Goal: Find specific page/section

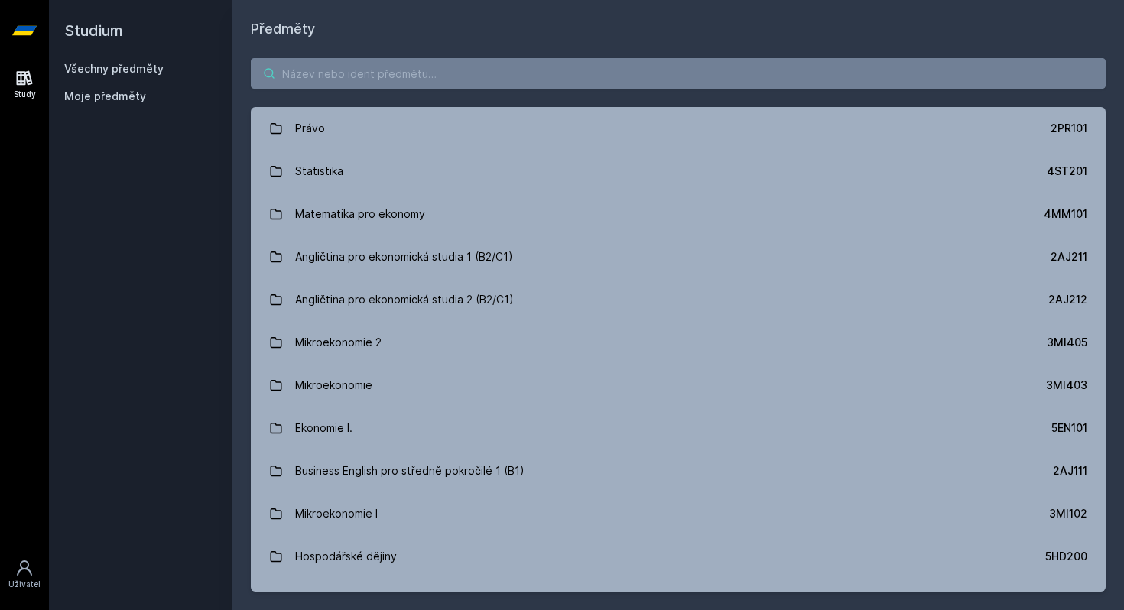
click at [375, 83] on input "search" at bounding box center [678, 73] width 855 height 31
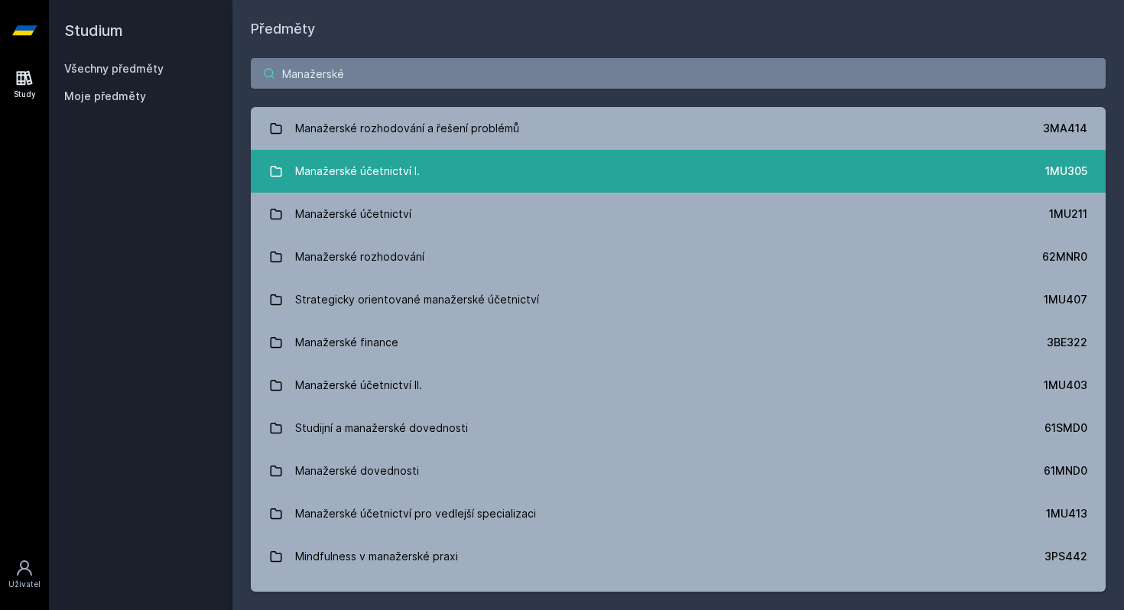
type input "Manažerské"
click at [523, 161] on link "Manažerské účetnictví I. 1MU305" at bounding box center [678, 171] width 855 height 43
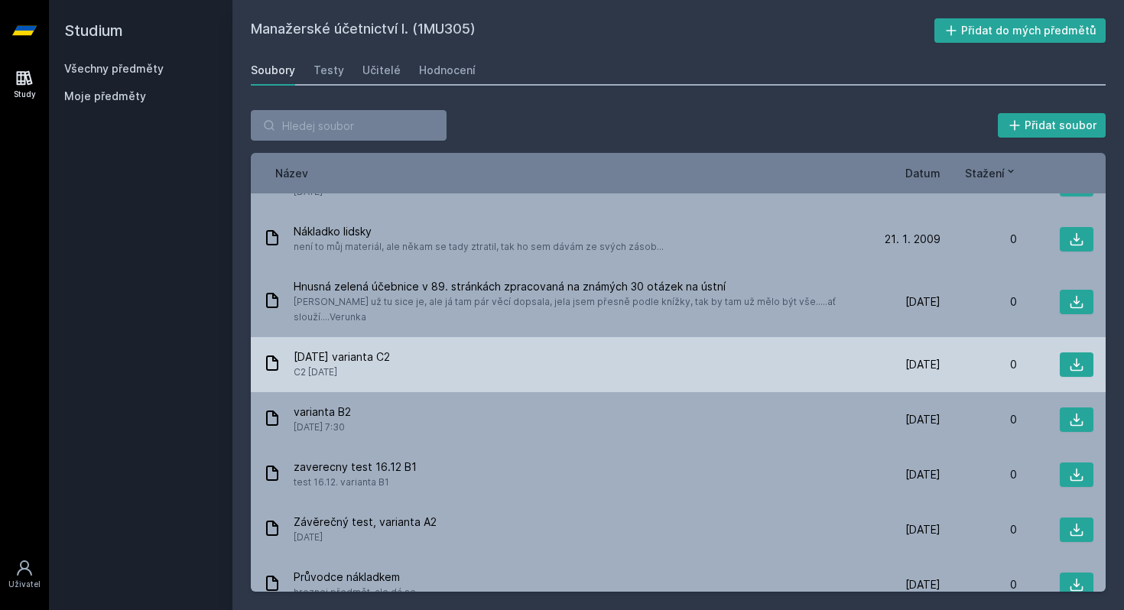
scroll to position [2489, 0]
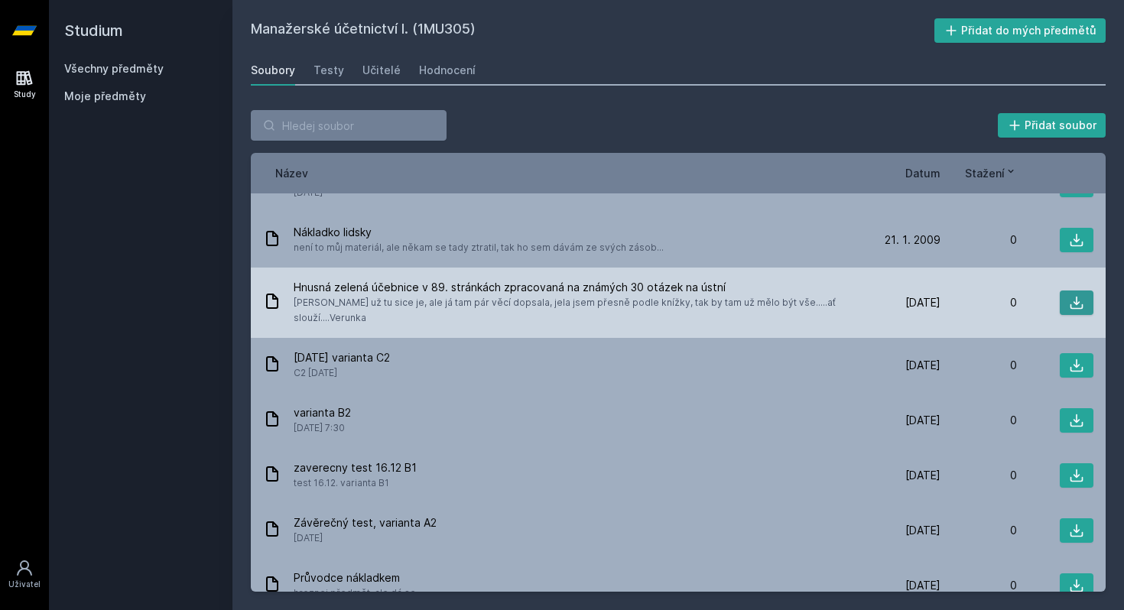
click at [1083, 297] on icon at bounding box center [1076, 302] width 15 height 15
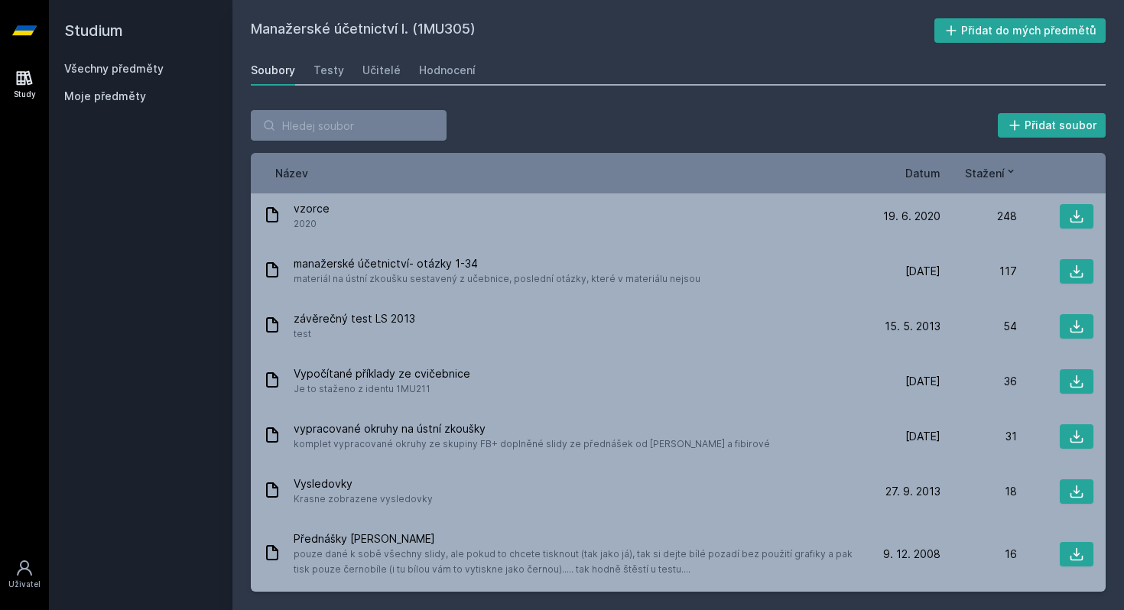
scroll to position [0, 0]
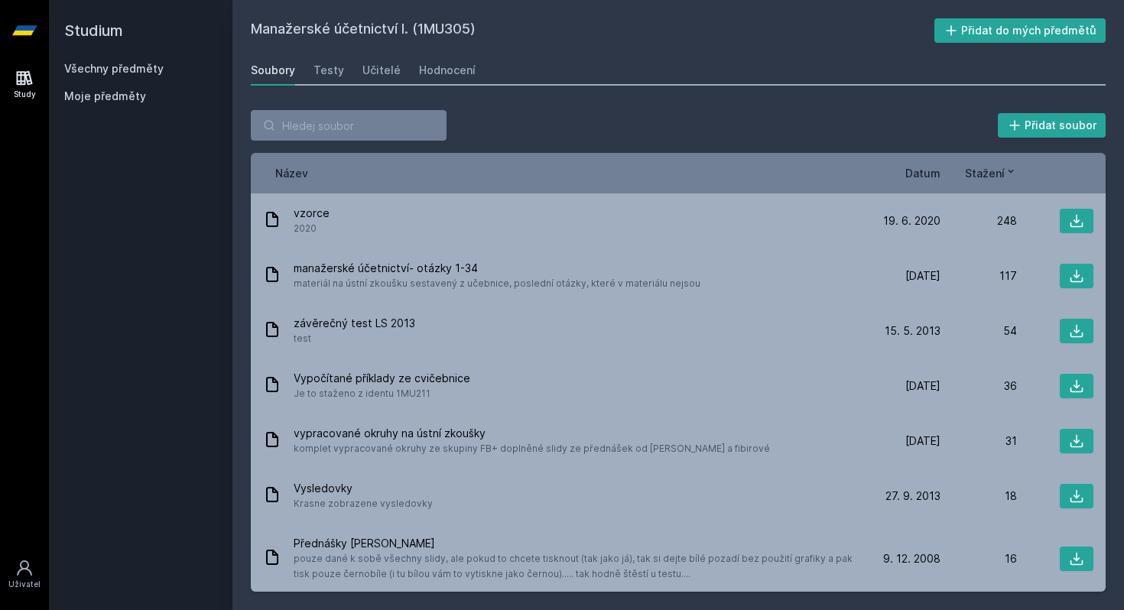
click at [400, 106] on div "Přidat soubor Řazení: Název Datum Stažení Název Datum Stažení vzorce 2020 [DATE…" at bounding box center [678, 351] width 892 height 519
click at [379, 127] on input "search" at bounding box center [349, 125] width 196 height 31
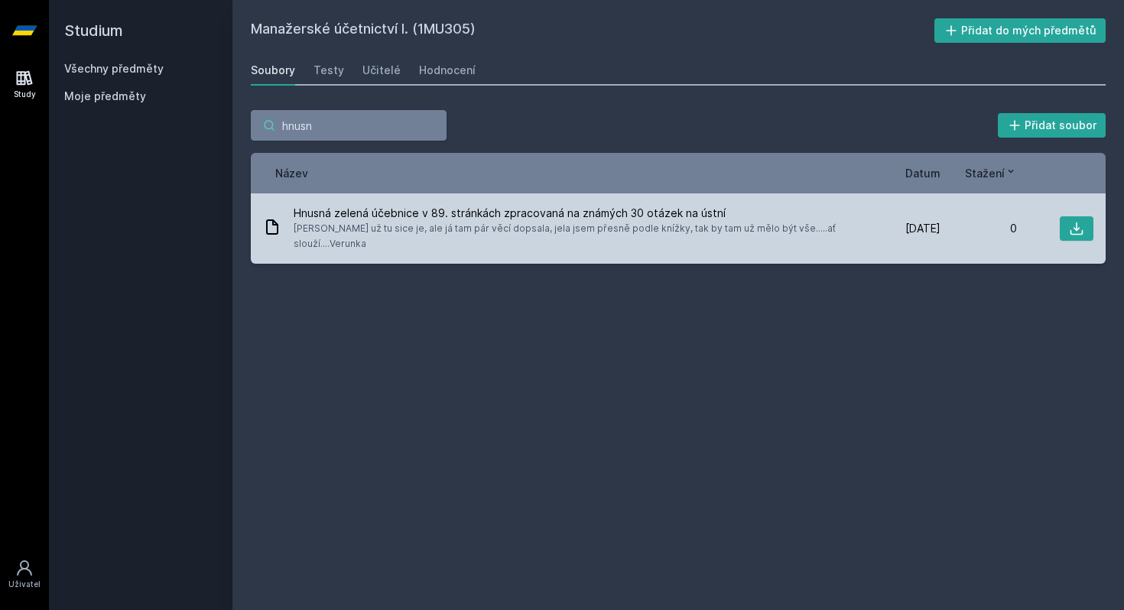
type input "hnusn"
click at [693, 232] on span "[PERSON_NAME] už tu sice je, ale já tam pár věcí dopsala, jela jsem přesně podl…" at bounding box center [576, 236] width 564 height 31
click at [782, 210] on span "Hnusná zelená účebnice v 89. stránkách zpracovaná na známých 30 otázek na ústní" at bounding box center [576, 213] width 564 height 15
click at [1080, 222] on icon at bounding box center [1076, 228] width 15 height 15
